Goal: Task Accomplishment & Management: Manage account settings

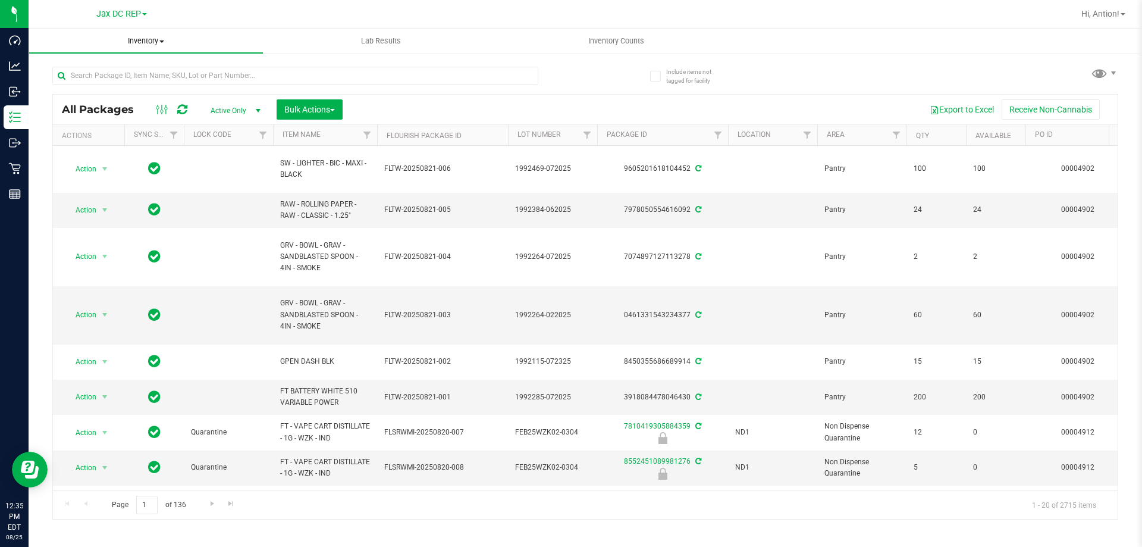
click at [145, 39] on span "Inventory" at bounding box center [146, 41] width 234 height 11
click at [111, 96] on li "Waste log" at bounding box center [146, 100] width 235 height 14
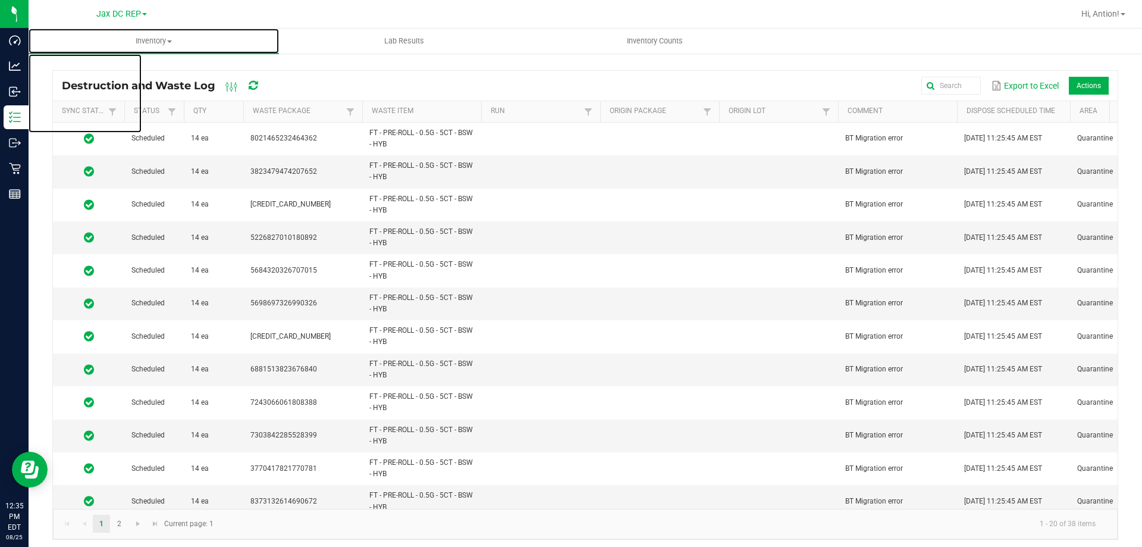
click at [152, 42] on span "Inventory" at bounding box center [154, 41] width 250 height 11
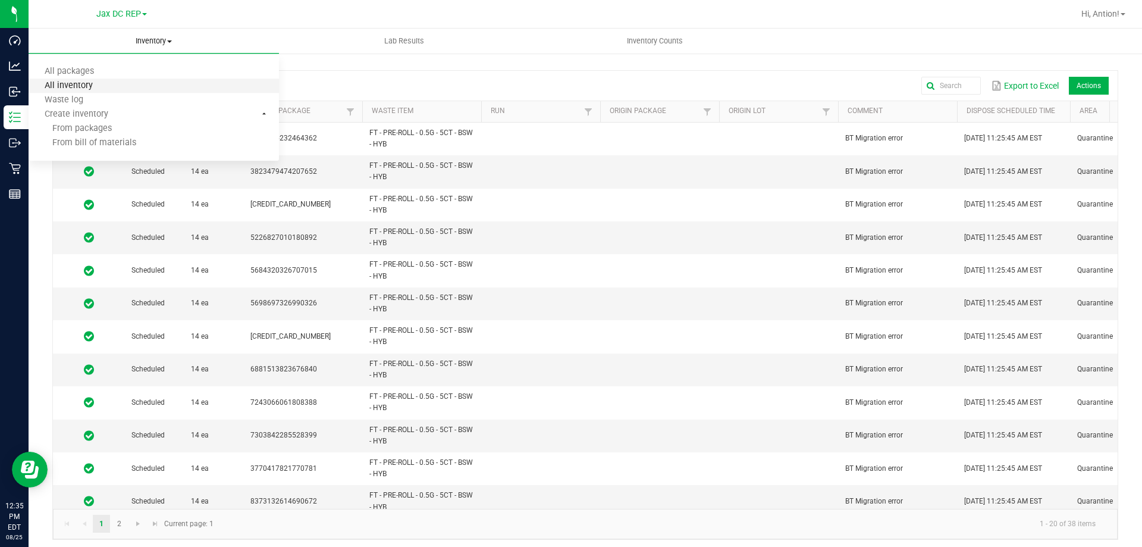
click at [96, 81] on span "All inventory" at bounding box center [69, 86] width 80 height 10
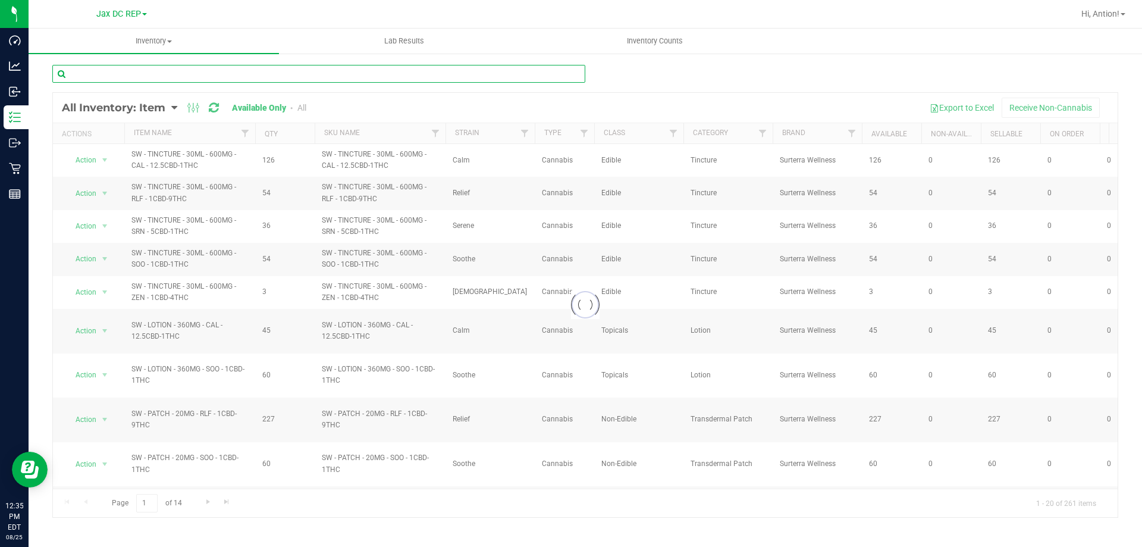
click at [221, 80] on input "text" at bounding box center [318, 74] width 533 height 18
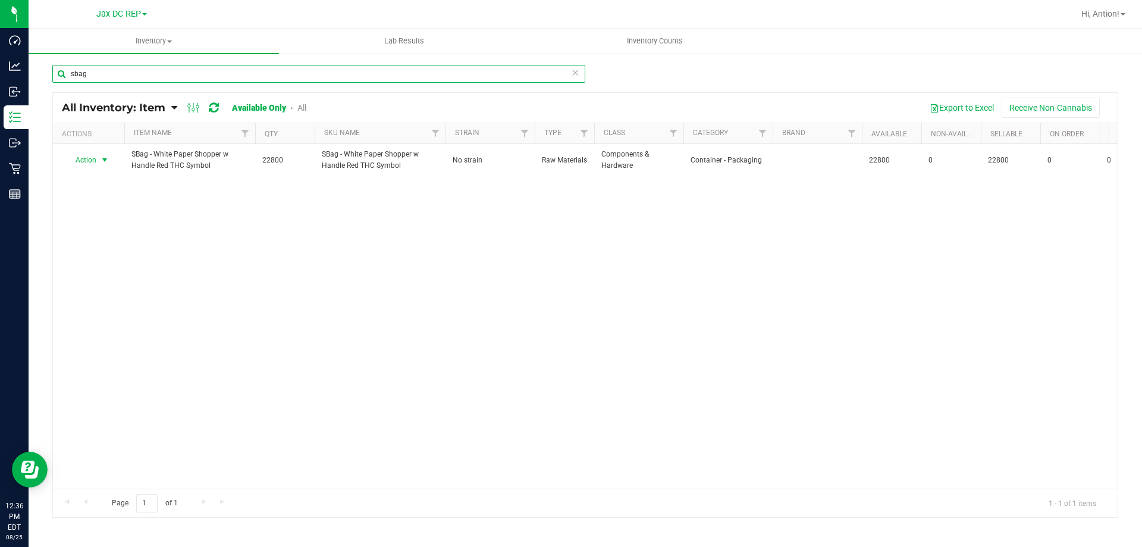
type input "sbag"
click at [93, 159] on span "Action" at bounding box center [81, 160] width 32 height 17
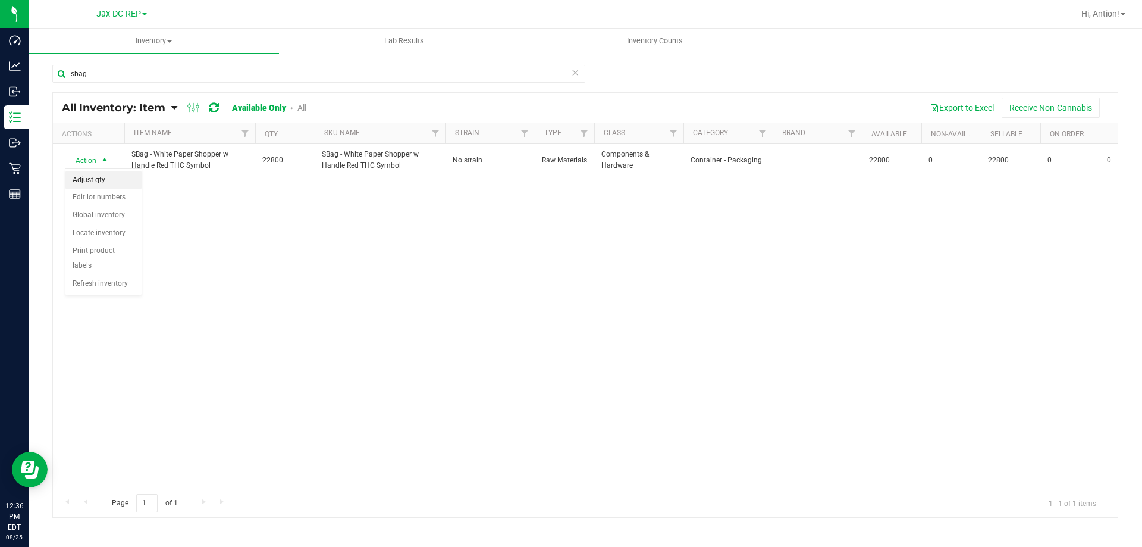
click at [105, 180] on li "Adjust qty" at bounding box center [103, 180] width 76 height 18
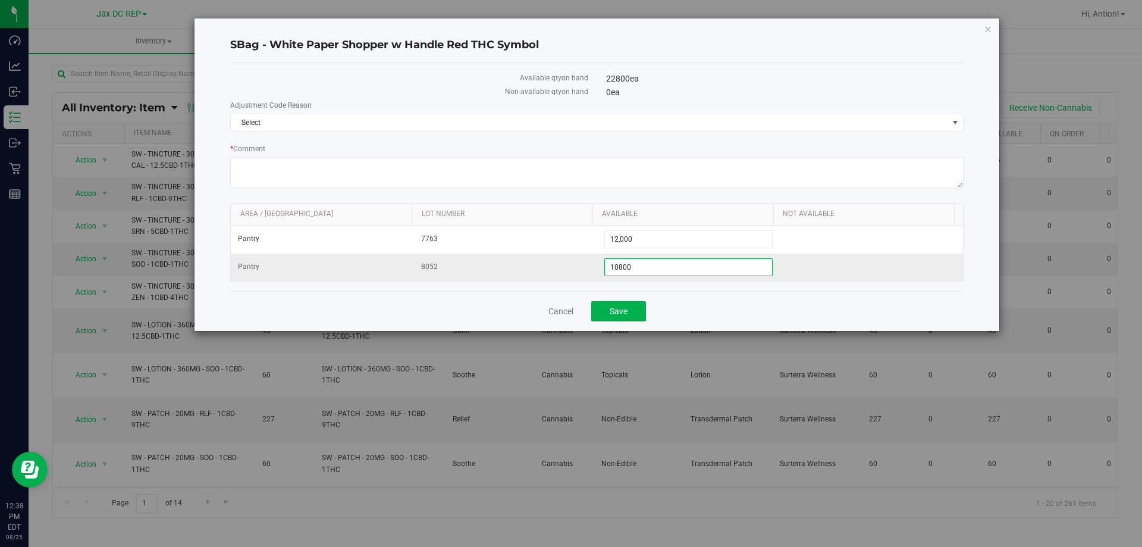
click at [679, 270] on span "10,800 10800" at bounding box center [688, 267] width 169 height 18
drag, startPoint x: 638, startPoint y: 272, endPoint x: 508, endPoint y: 267, distance: 129.8
click at [508, 267] on tr "Pantry 8052 10,800 10800" at bounding box center [597, 266] width 732 height 27
type input "15600"
type input "15,600"
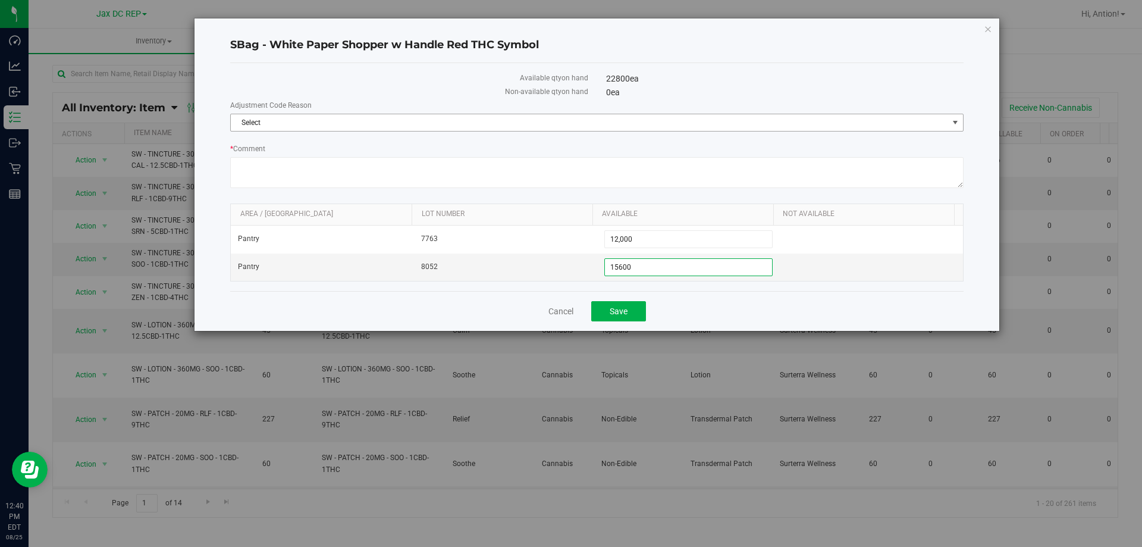
click at [573, 114] on span "Select" at bounding box center [589, 122] width 717 height 17
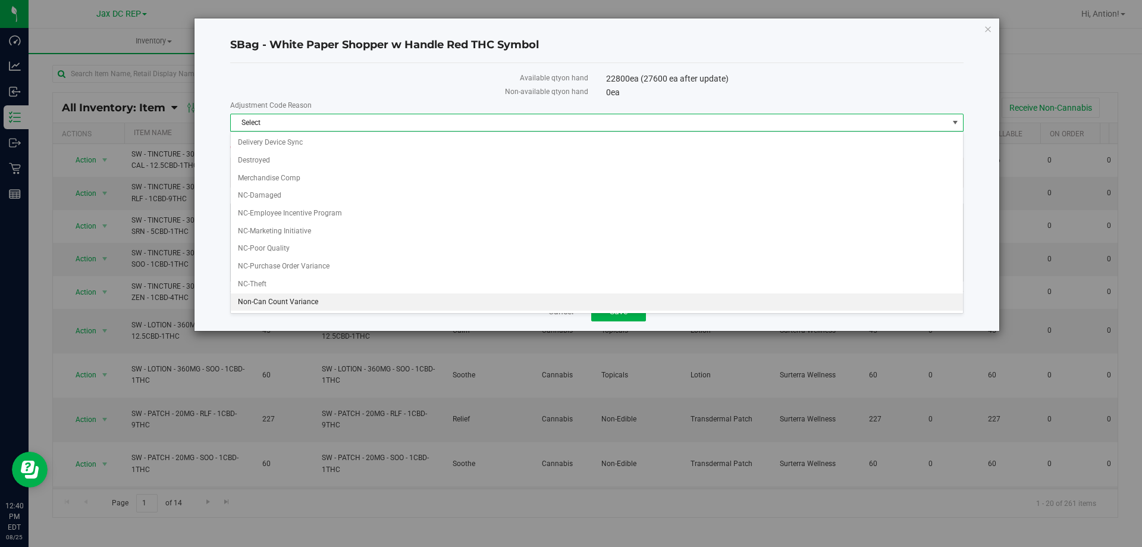
click at [343, 306] on li "Non-Can Count Variance" at bounding box center [597, 302] width 732 height 18
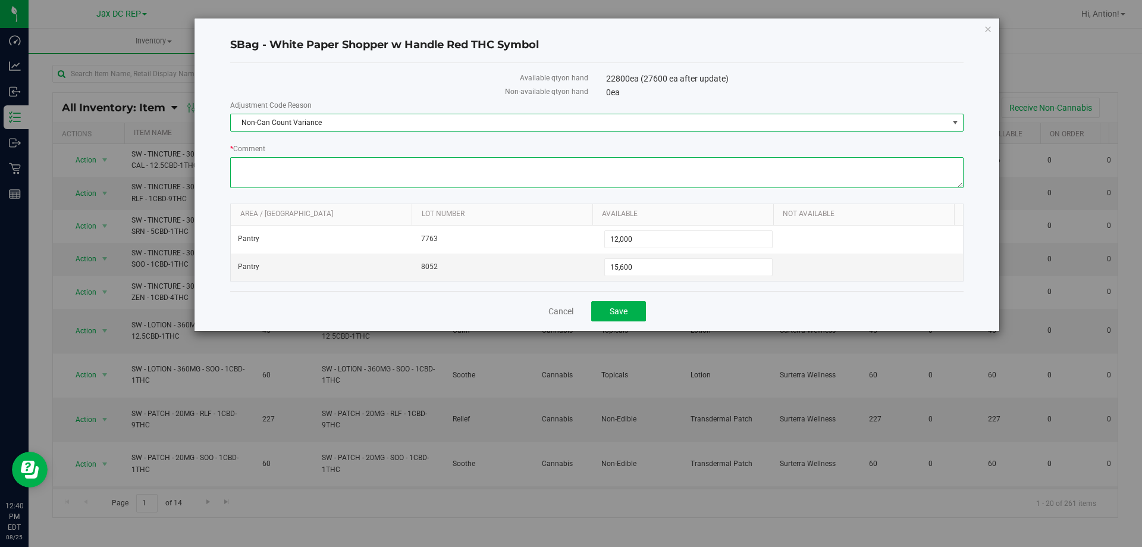
click at [326, 174] on textarea "* Comment" at bounding box center [596, 172] width 733 height 31
paste textarea "Tampa sent us extra bags, so please adjust the current count accordingly"
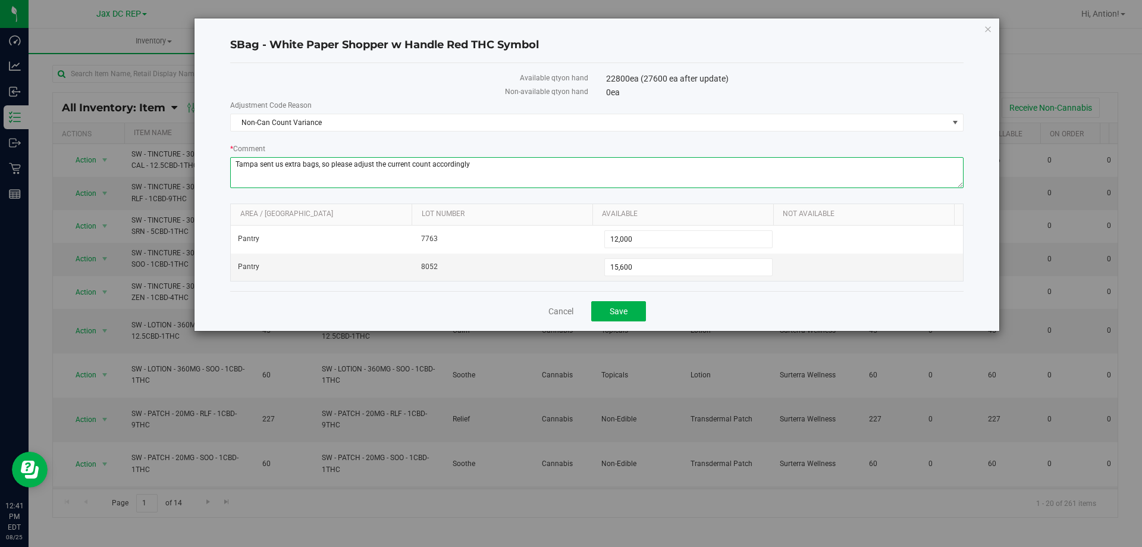
drag, startPoint x: 351, startPoint y: 165, endPoint x: 330, endPoint y: 166, distance: 21.4
click at [330, 166] on textarea "* Comment" at bounding box center [596, 172] width 733 height 31
click at [473, 162] on textarea "* Comment" at bounding box center [596, 172] width 733 height 31
type textarea "Tampa sent us extra bags, so I adjust the current count accordingly"
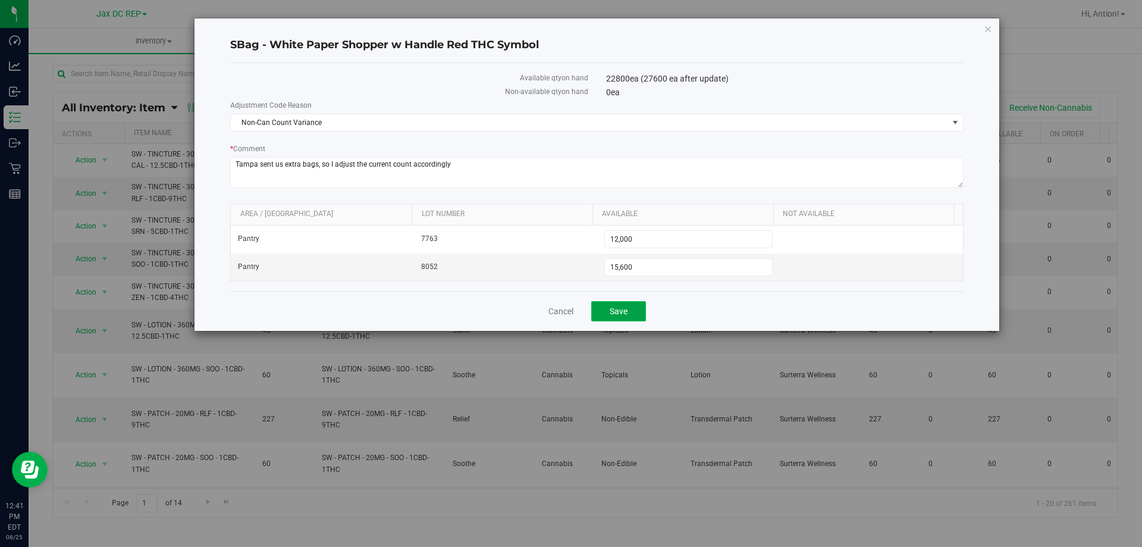
click at [607, 304] on button "Save" at bounding box center [618, 311] width 55 height 20
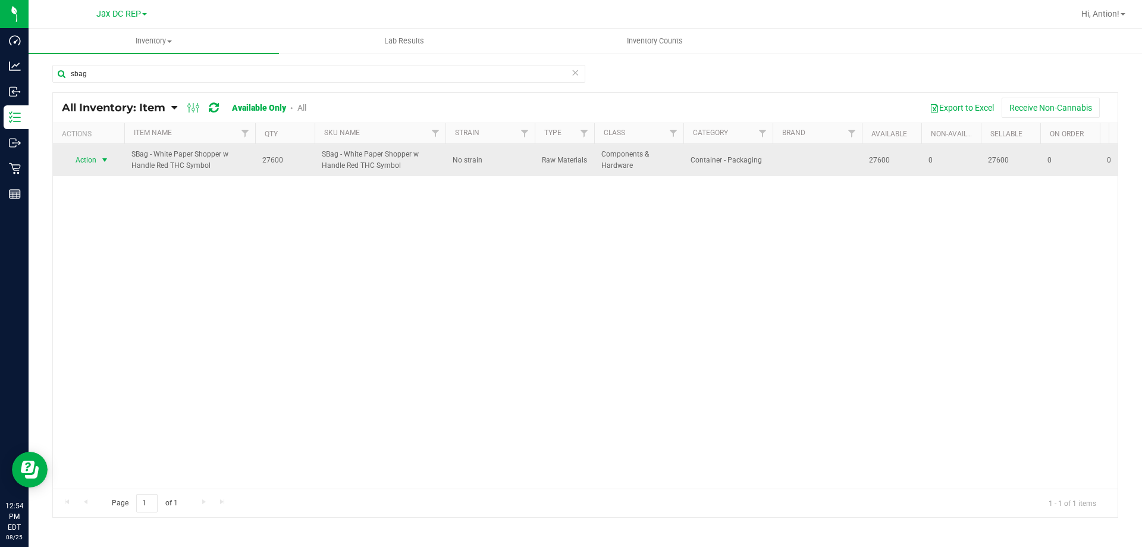
click at [105, 162] on span "select" at bounding box center [105, 160] width 10 height 10
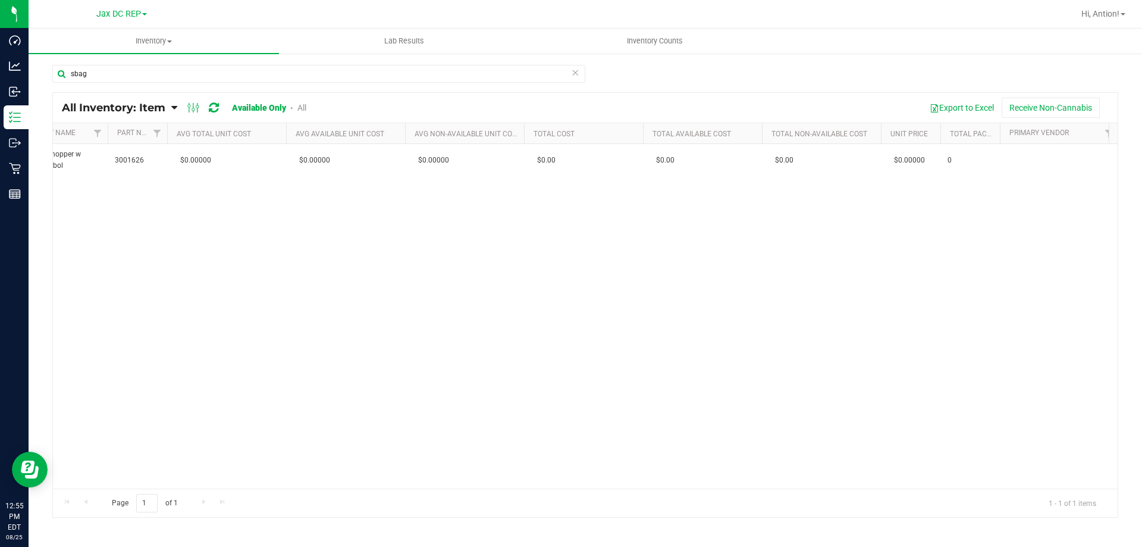
scroll to position [0, 831]
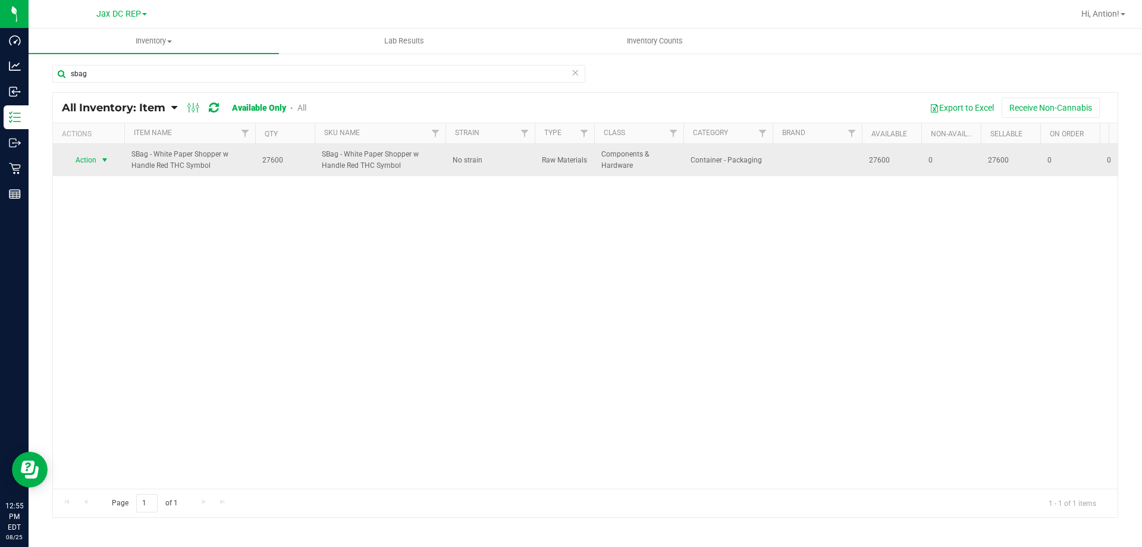
click at [98, 158] on span "select" at bounding box center [105, 160] width 15 height 17
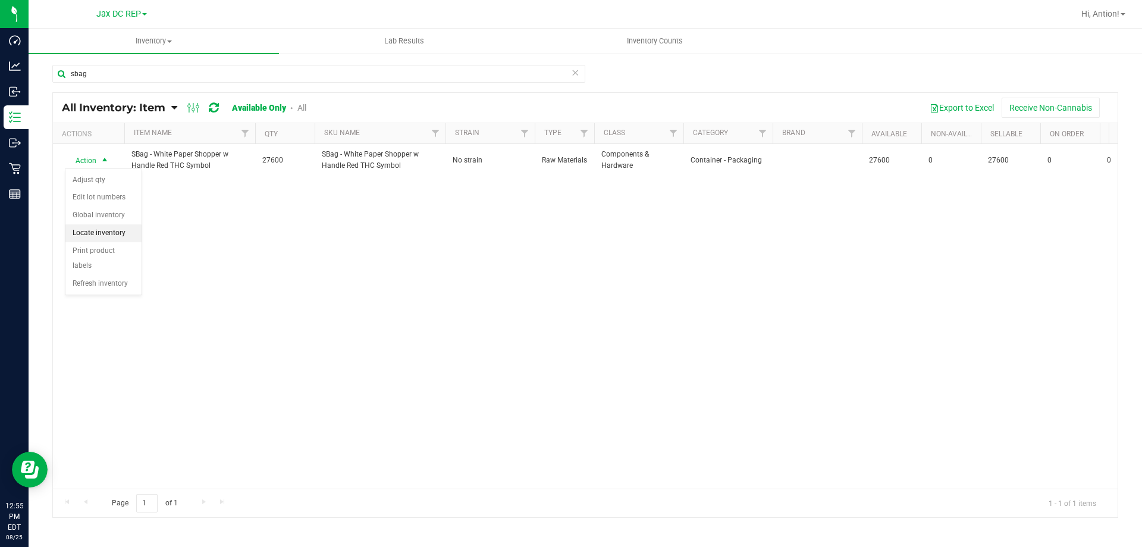
click at [108, 236] on li "Locate inventory" at bounding box center [103, 233] width 76 height 18
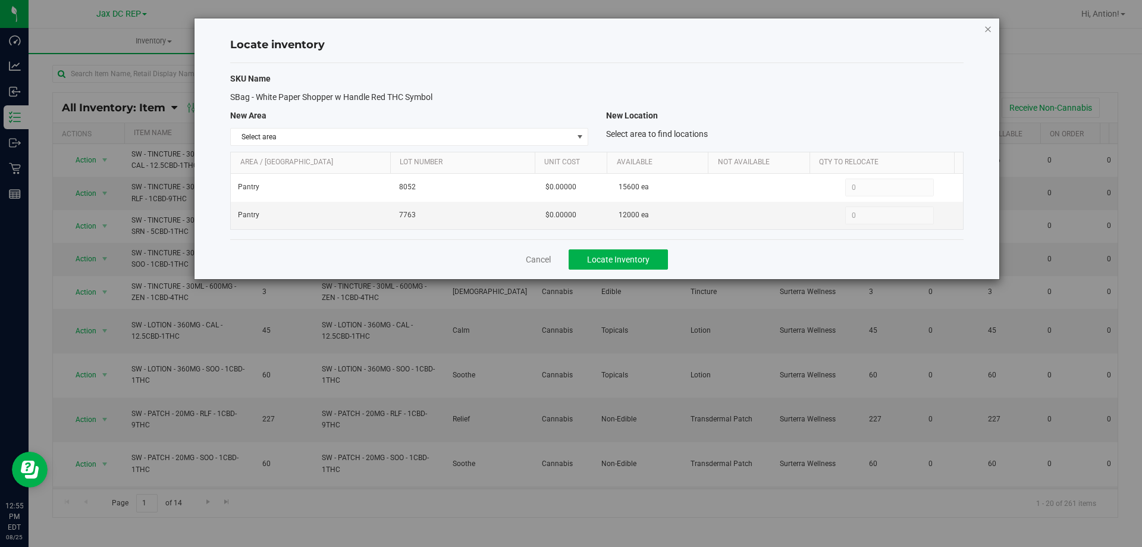
click at [988, 29] on icon "button" at bounding box center [988, 28] width 8 height 14
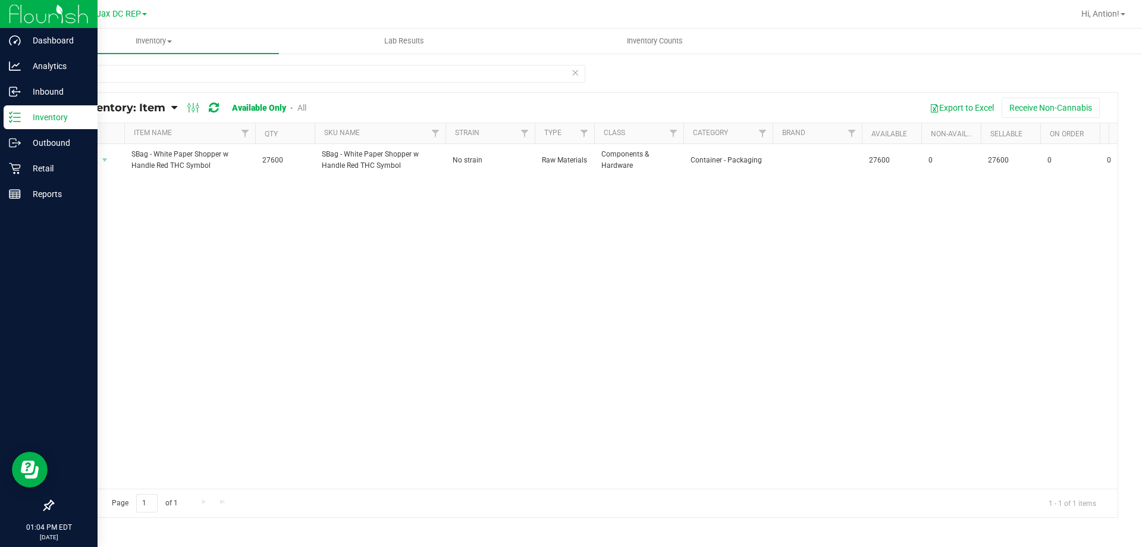
click at [44, 114] on p "Inventory" at bounding box center [56, 117] width 71 height 14
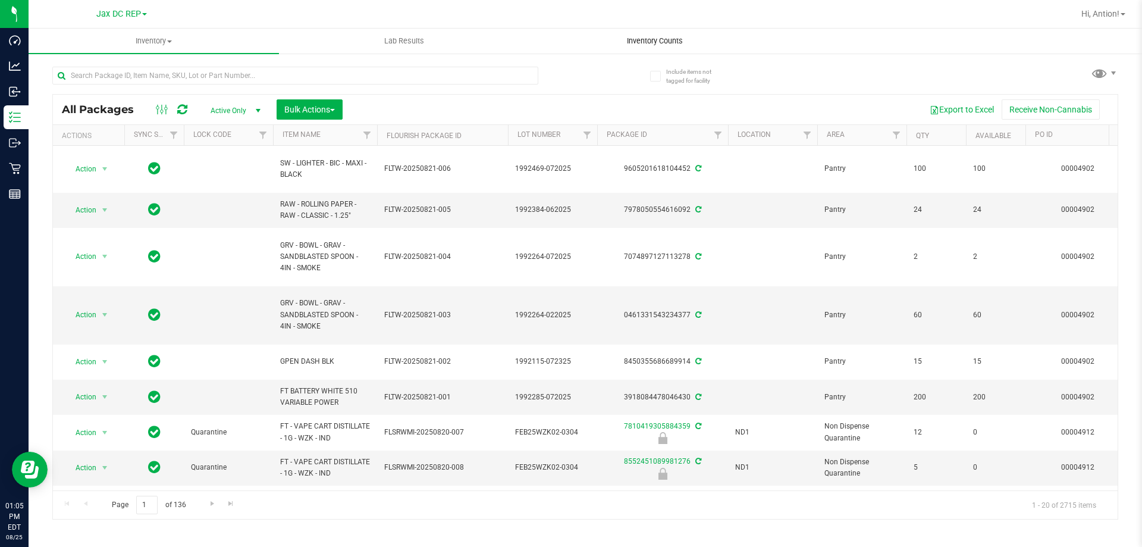
click at [643, 45] on span "Inventory Counts" at bounding box center [655, 41] width 88 height 11
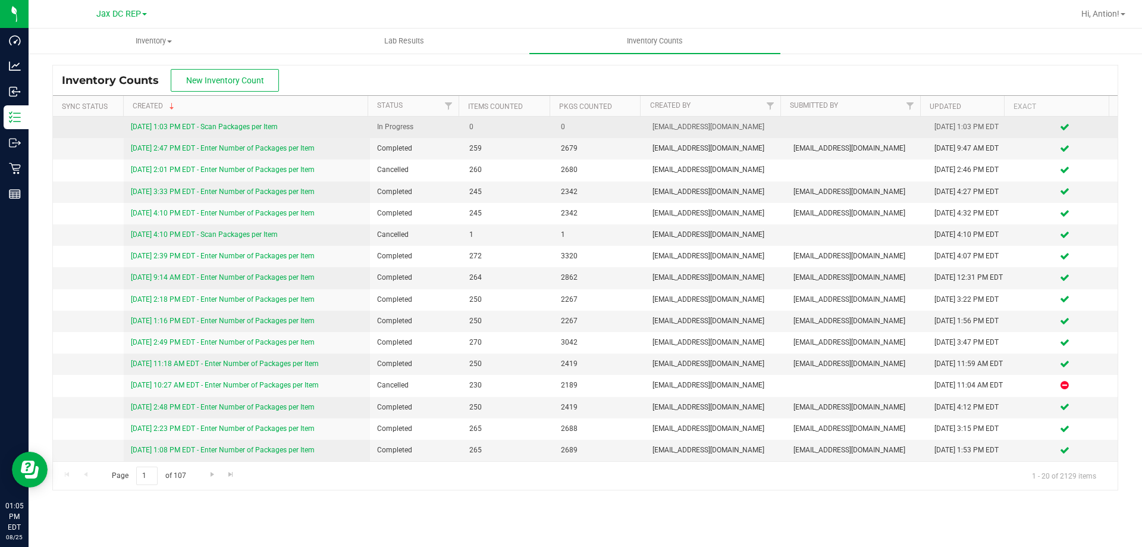
click at [259, 127] on link "[DATE] 1:03 PM EDT - Scan Packages per Item" at bounding box center [204, 127] width 147 height 8
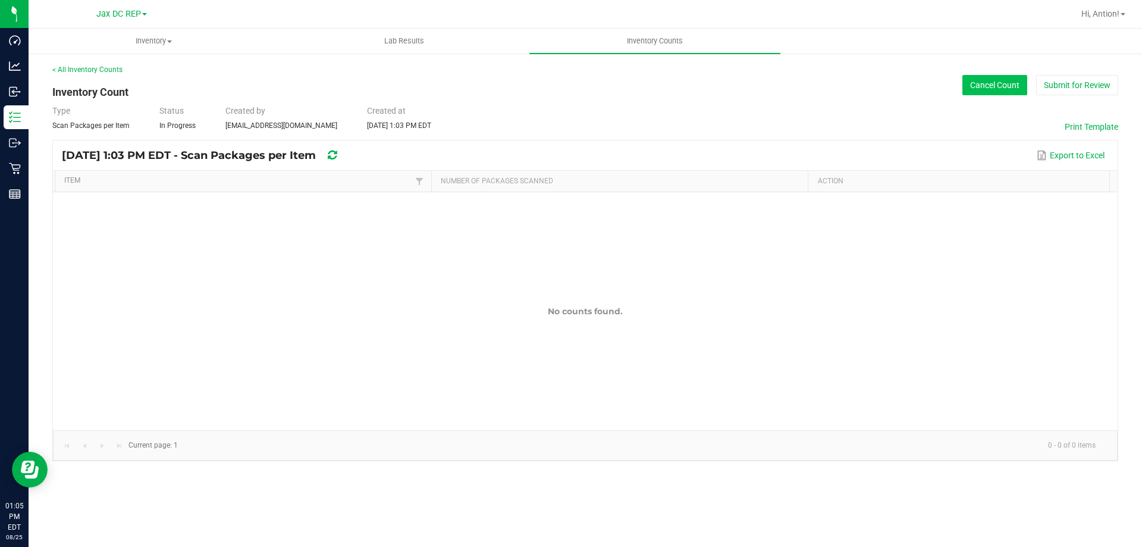
click at [998, 92] on button "Cancel Count" at bounding box center [994, 85] width 65 height 20
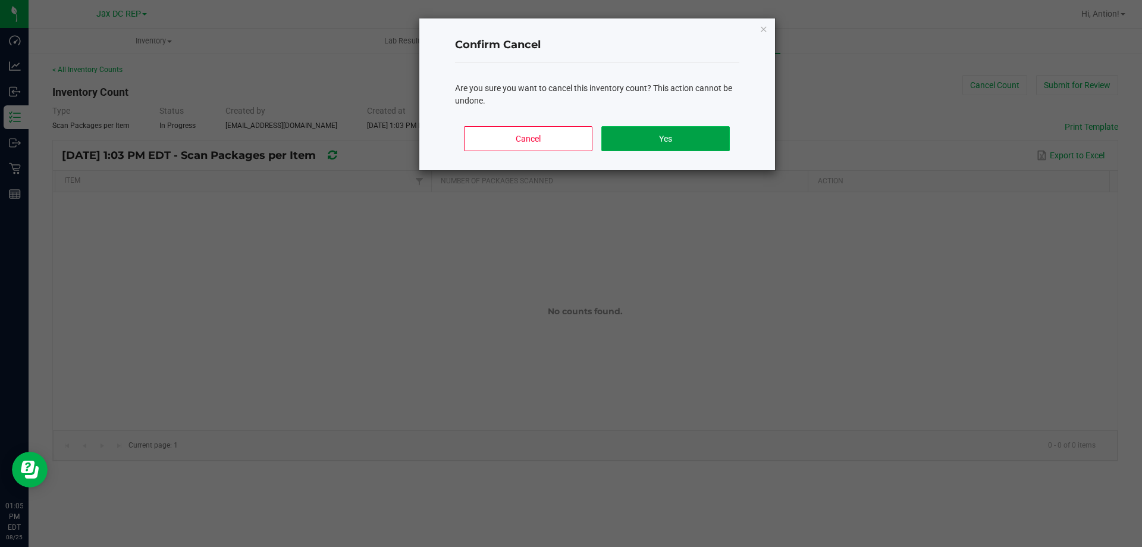
click at [615, 133] on button "Yes" at bounding box center [665, 138] width 128 height 25
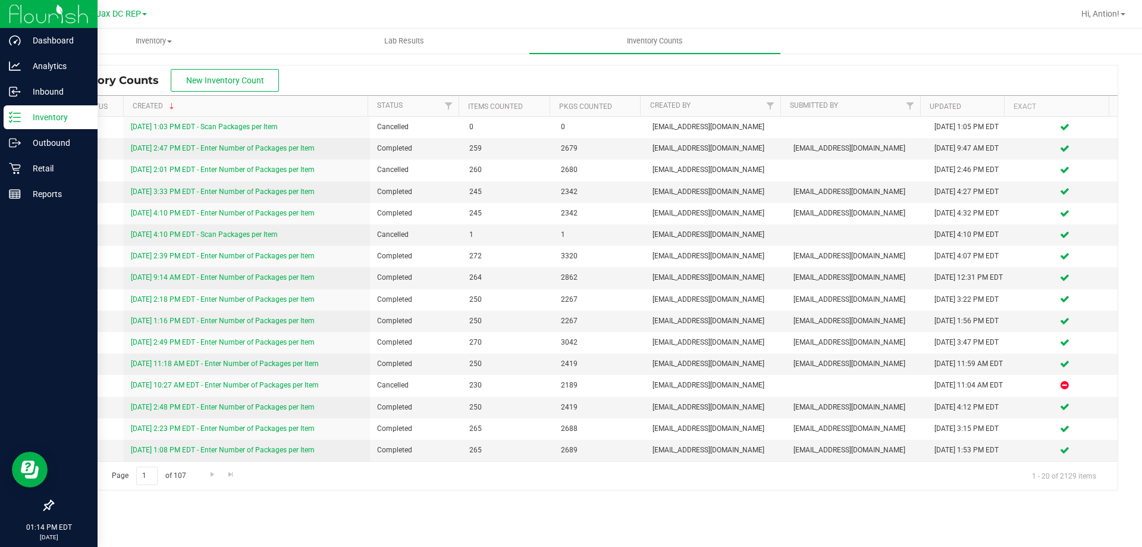
click at [46, 114] on p "Inventory" at bounding box center [56, 117] width 71 height 14
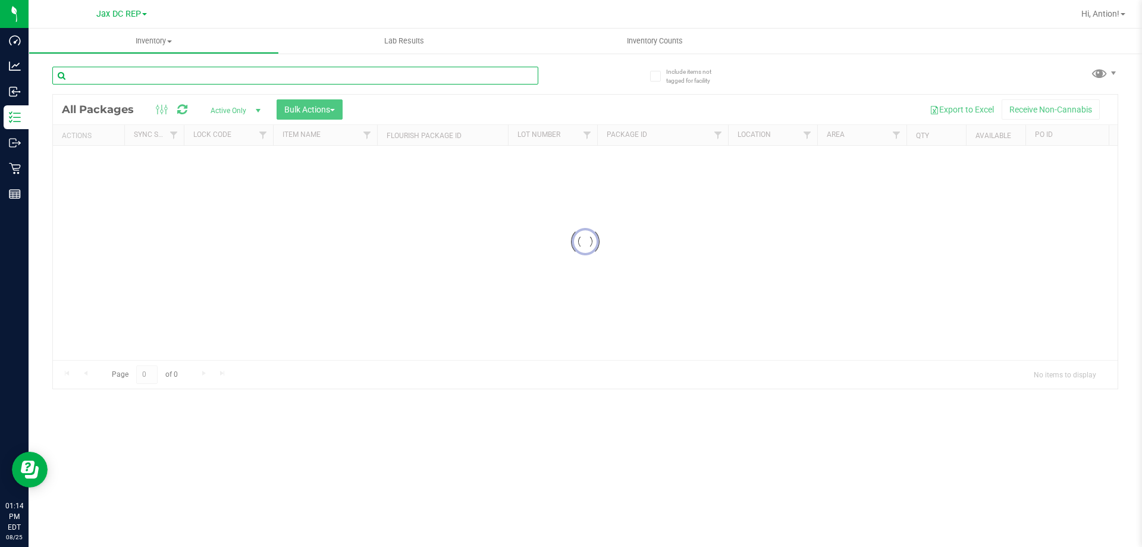
click at [146, 72] on input "text" at bounding box center [295, 76] width 486 height 18
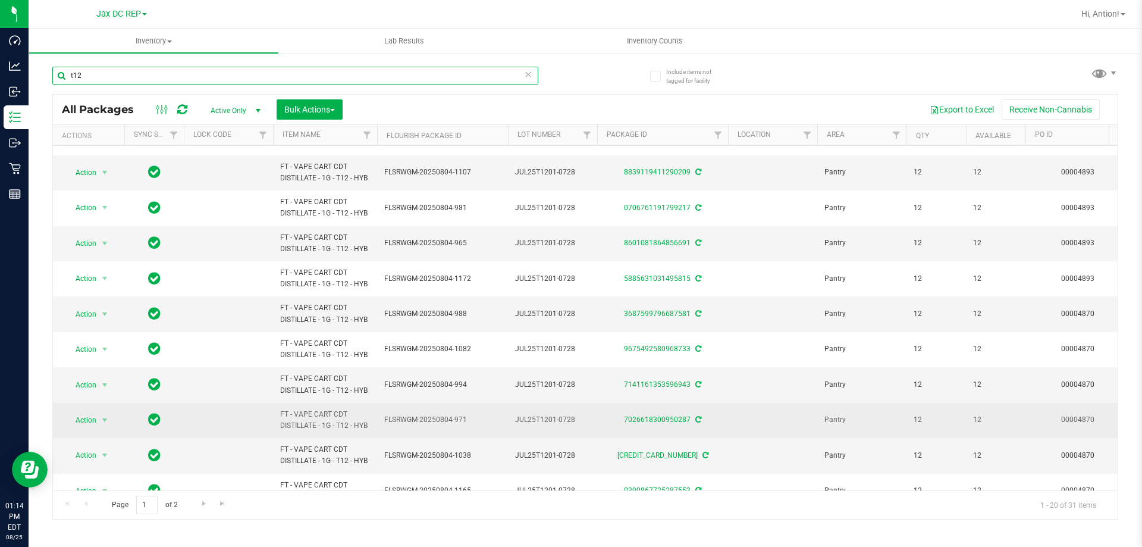
scroll to position [371, 0]
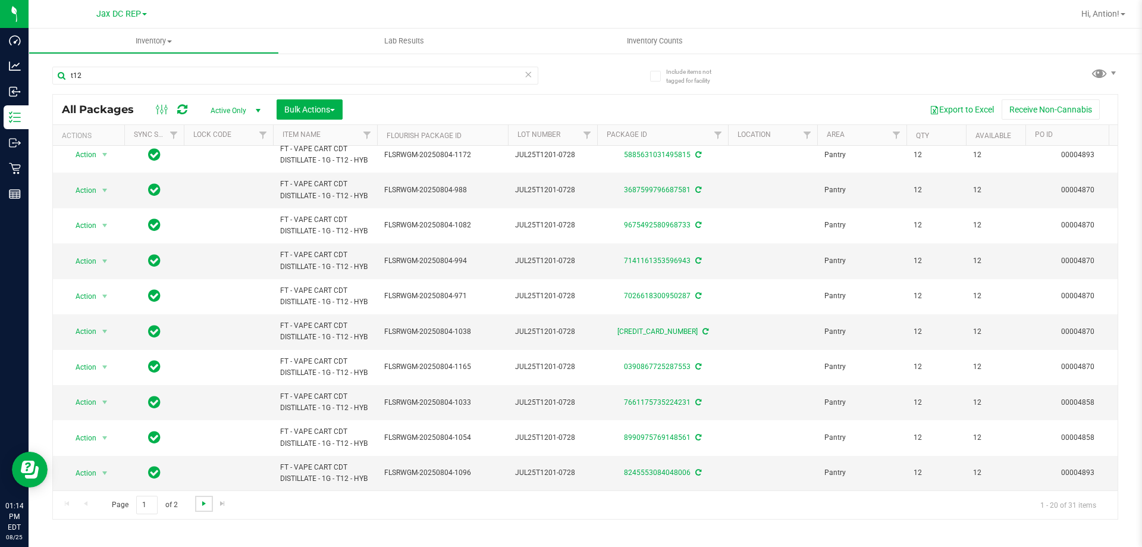
click at [200, 506] on span "Go to the next page" at bounding box center [204, 503] width 10 height 10
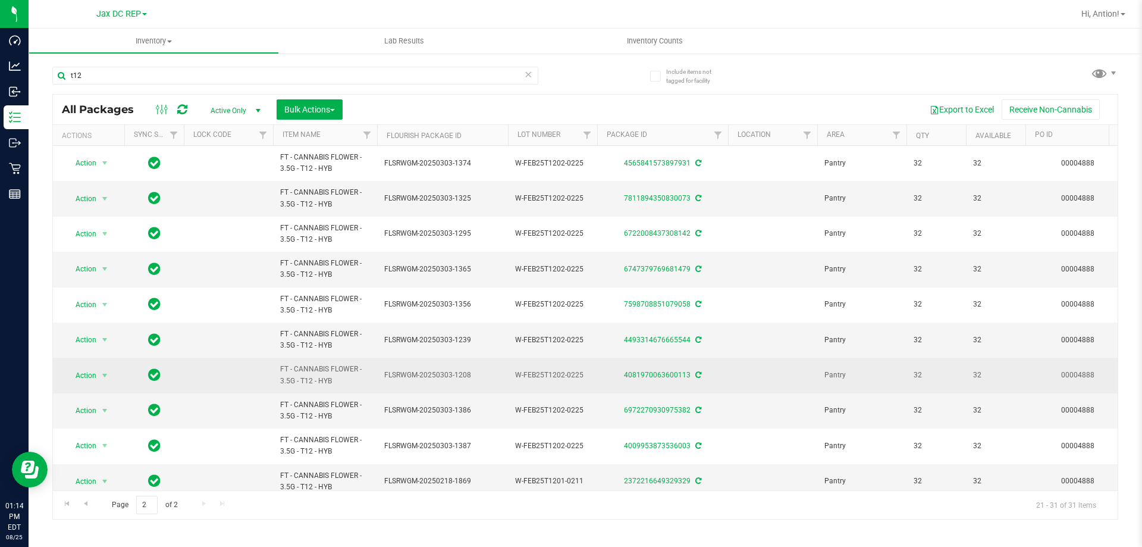
drag, startPoint x: 336, startPoint y: 375, endPoint x: 268, endPoint y: 375, distance: 68.4
copy tr "FT - CANNABIS FLOWER - 3.5G - T12 - HYB"
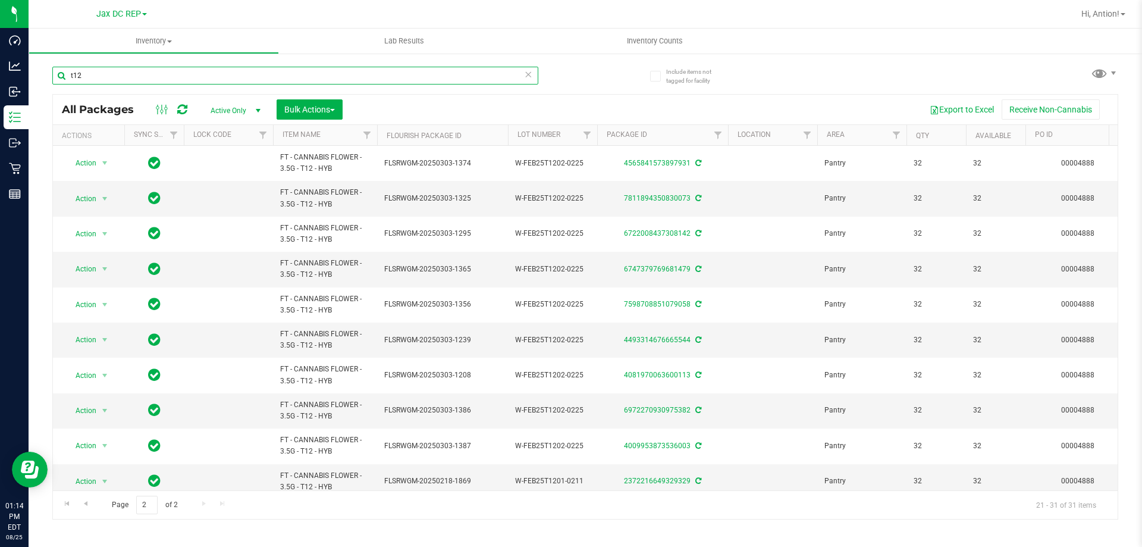
click at [111, 71] on input "t12" at bounding box center [295, 76] width 486 height 18
paste input "FT - CANNABIS FLOWER - 3.5G - T12 - HYB"
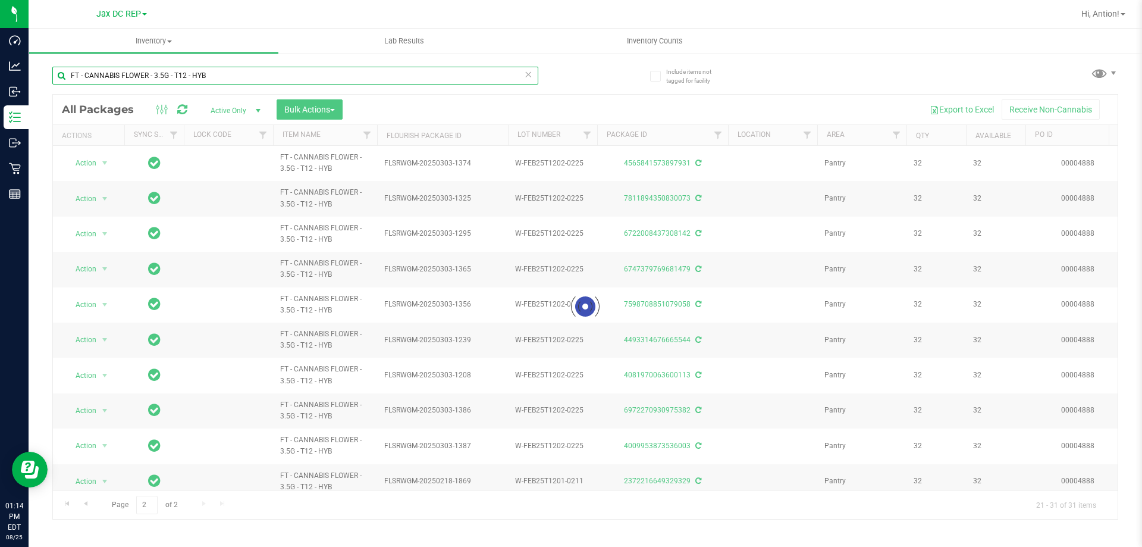
click at [79, 69] on input "FT - CANNABIS FLOWER - 3.5G - T12 - HYB" at bounding box center [295, 76] width 486 height 18
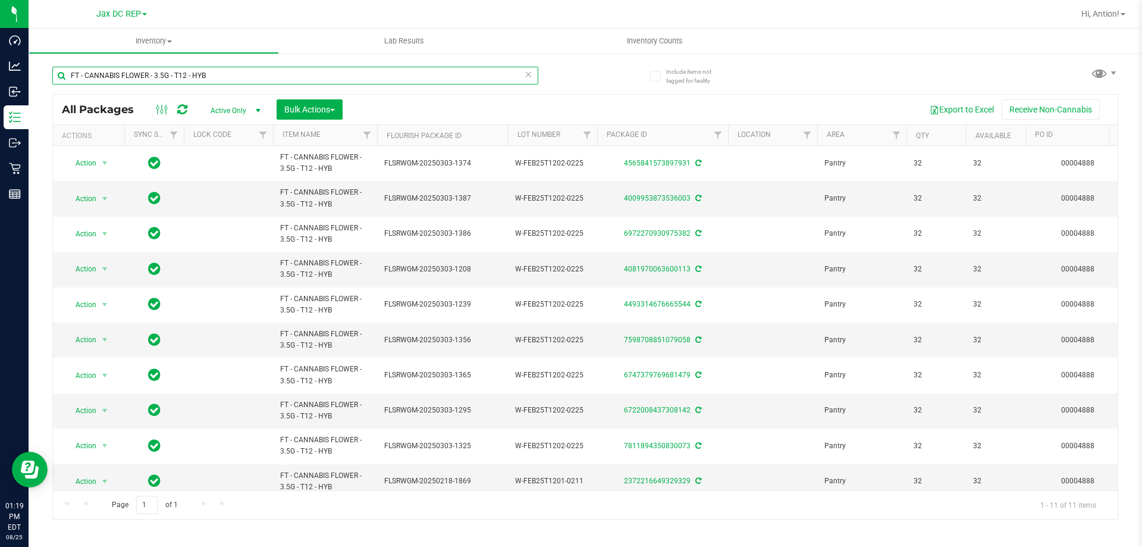
click at [171, 71] on input "FT - CANNABIS FLOWER - 3.5G - T12 - HYB" at bounding box center [295, 76] width 486 height 18
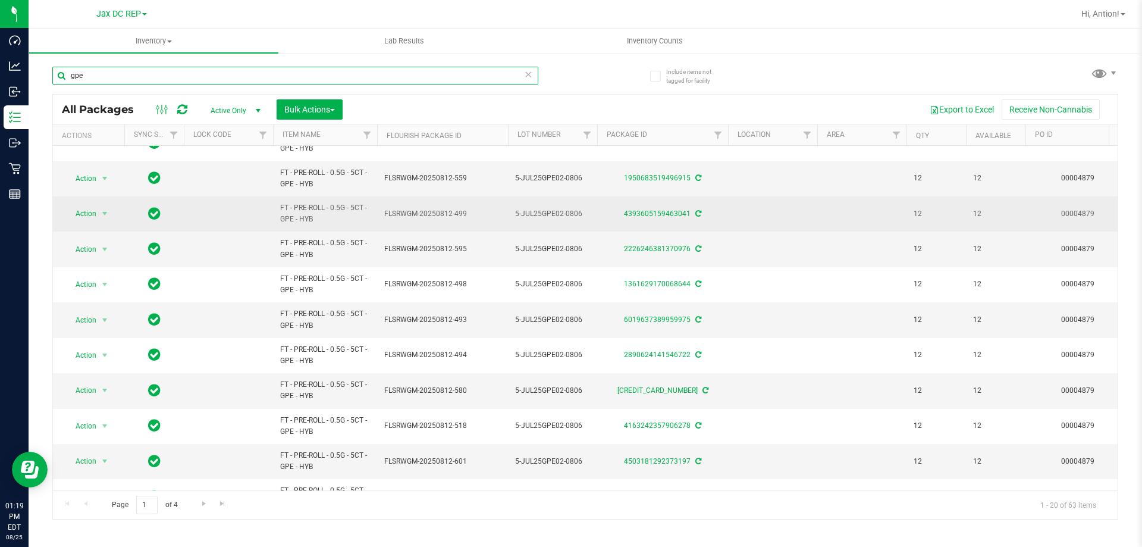
scroll to position [371, 0]
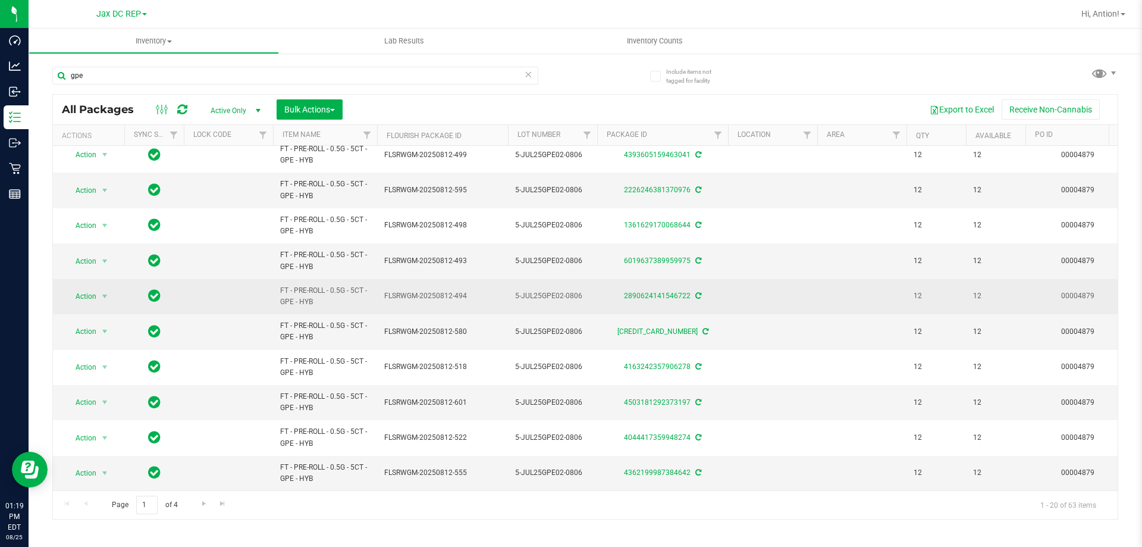
drag, startPoint x: 334, startPoint y: 299, endPoint x: 272, endPoint y: 290, distance: 62.6
copy tr "FT - PRE-ROLL - 0.5G - 5CT - GPE - HYB"
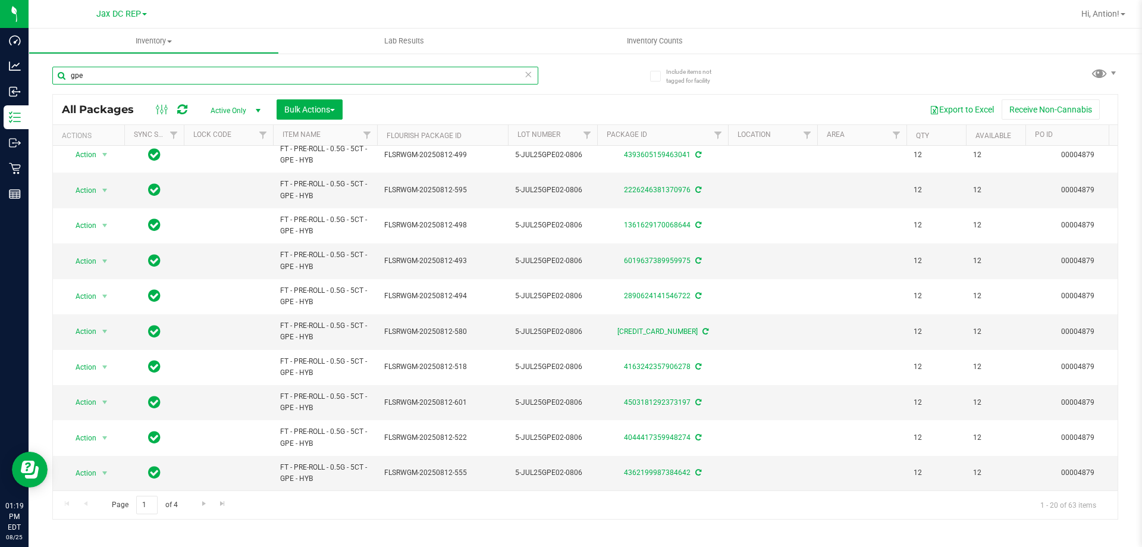
click at [215, 83] on input "gpe" at bounding box center [295, 76] width 486 height 18
paste input "FT - PRE-ROLL - 0.5G - 5CT - GPE - HYB"
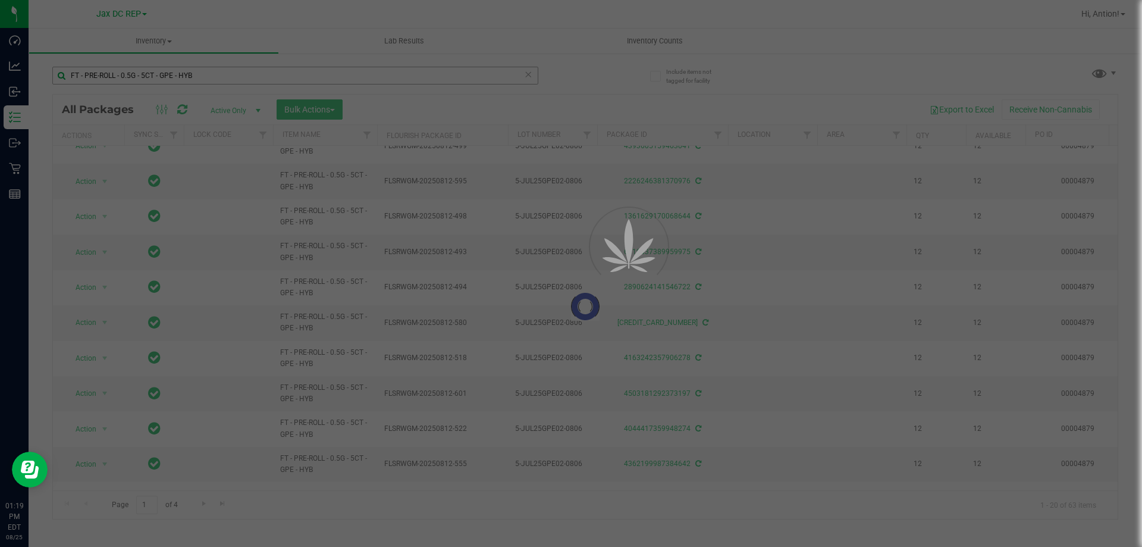
click at [79, 77] on div at bounding box center [571, 273] width 1142 height 547
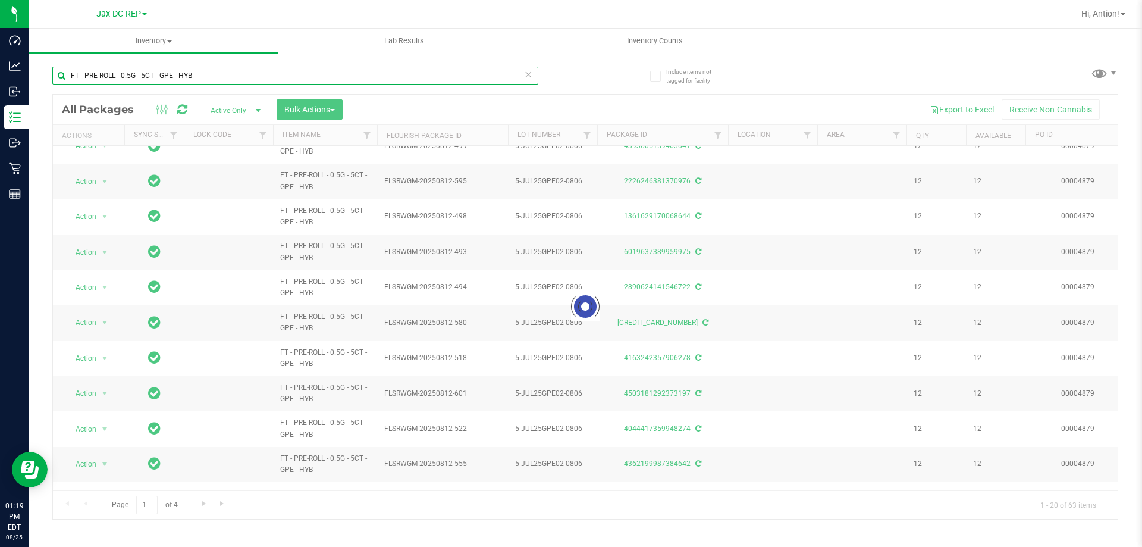
click at [79, 77] on input "FT - PRE-ROLL - 0.5G - 5CT - GPE - HYB" at bounding box center [295, 76] width 486 height 18
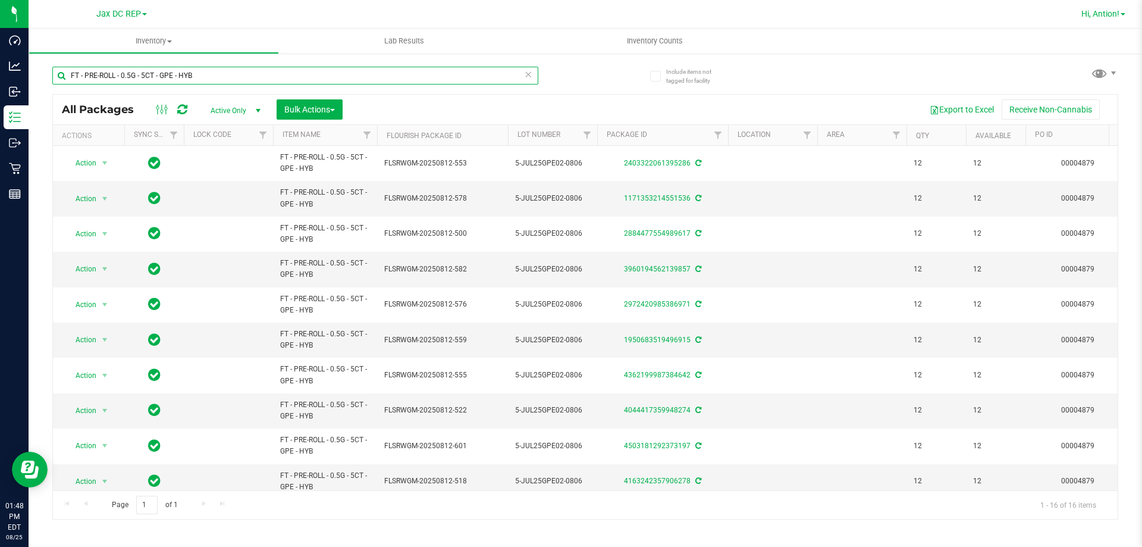
type input "FT - PRE-ROLL - 0.5G - 5CT - GPE - HYB"
click at [1092, 10] on span "Hi, Antion!" at bounding box center [1100, 14] width 38 height 10
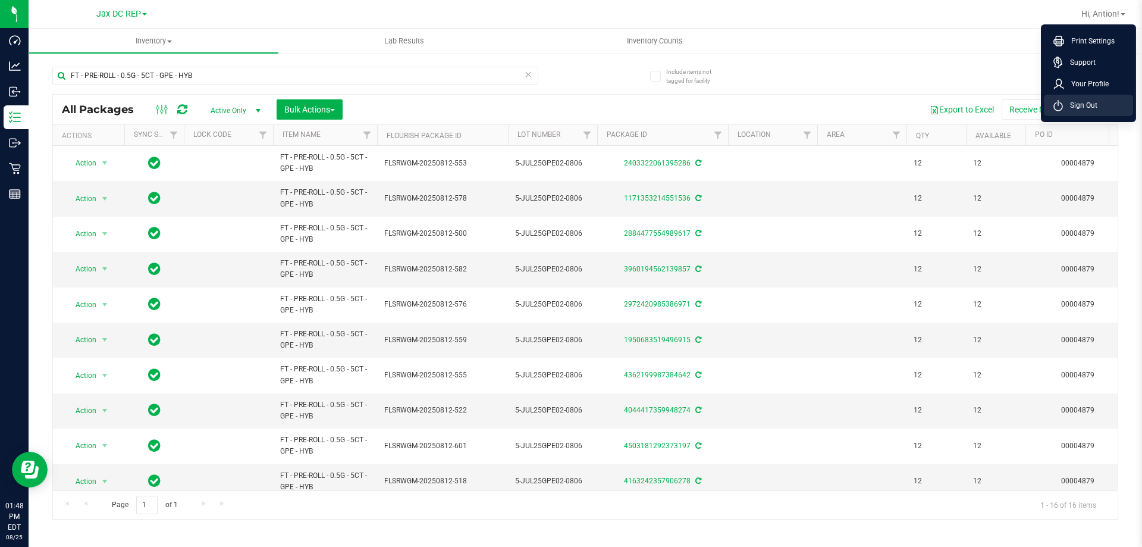
click at [1069, 109] on span "Sign Out" at bounding box center [1080, 105] width 34 height 12
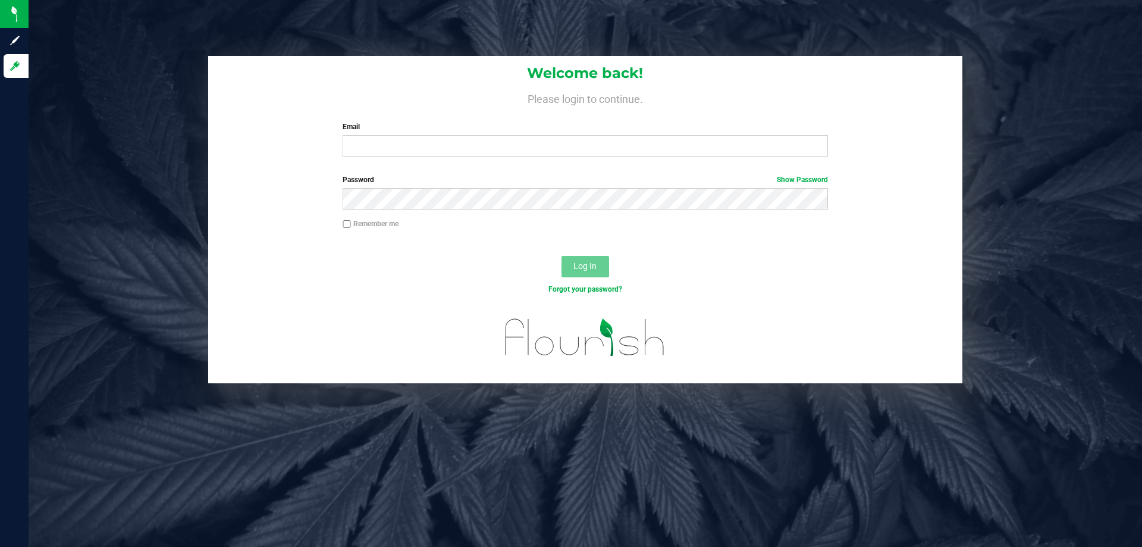
click at [445, 120] on div "Welcome back! Please login to continue. Email Required Please format your email…" at bounding box center [585, 111] width 754 height 110
click at [428, 150] on input "Email" at bounding box center [585, 145] width 485 height 21
type input "[EMAIL_ADDRESS][DOMAIN_NAME]"
click at [561, 256] on button "Log In" at bounding box center [585, 266] width 48 height 21
